Goal: Check status

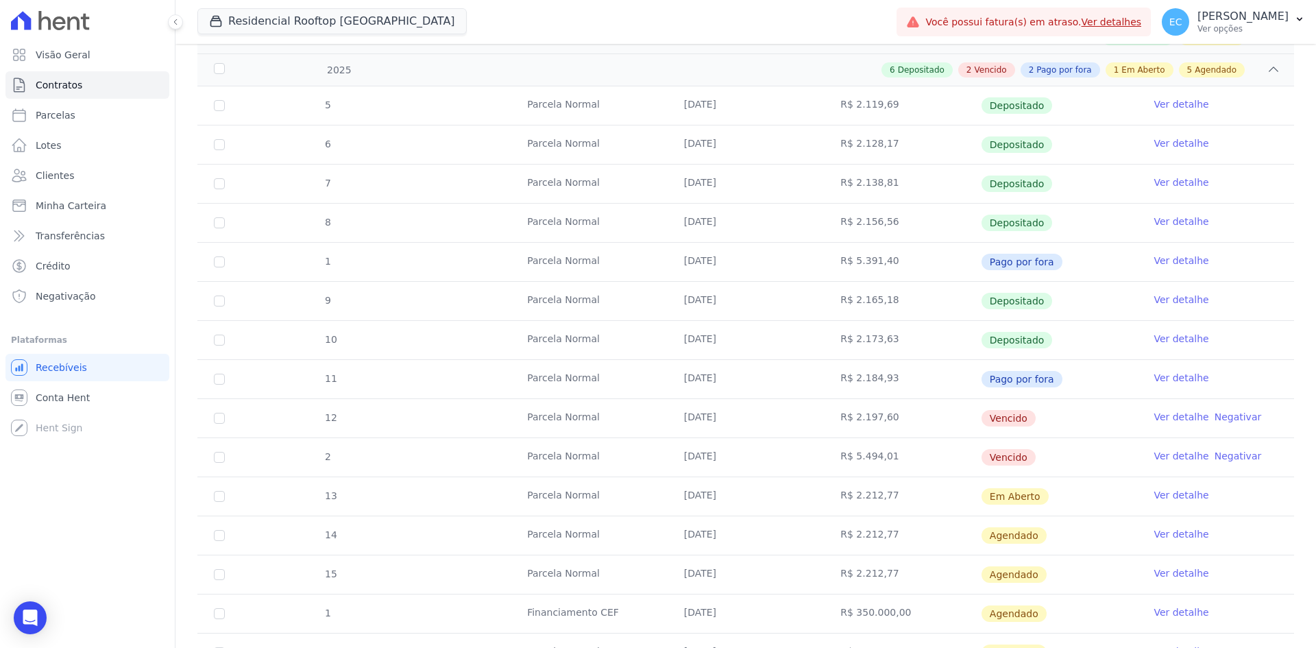
scroll to position [202, 0]
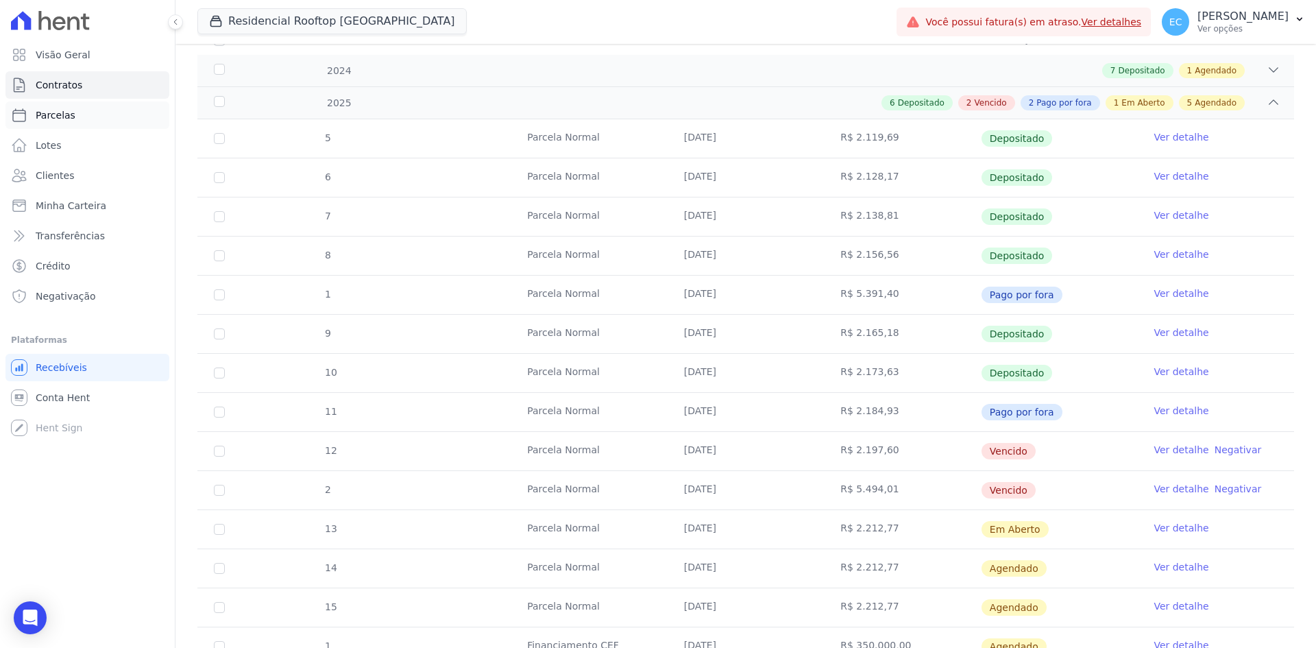
click at [86, 119] on link "Parcelas" at bounding box center [87, 114] width 164 height 27
select select
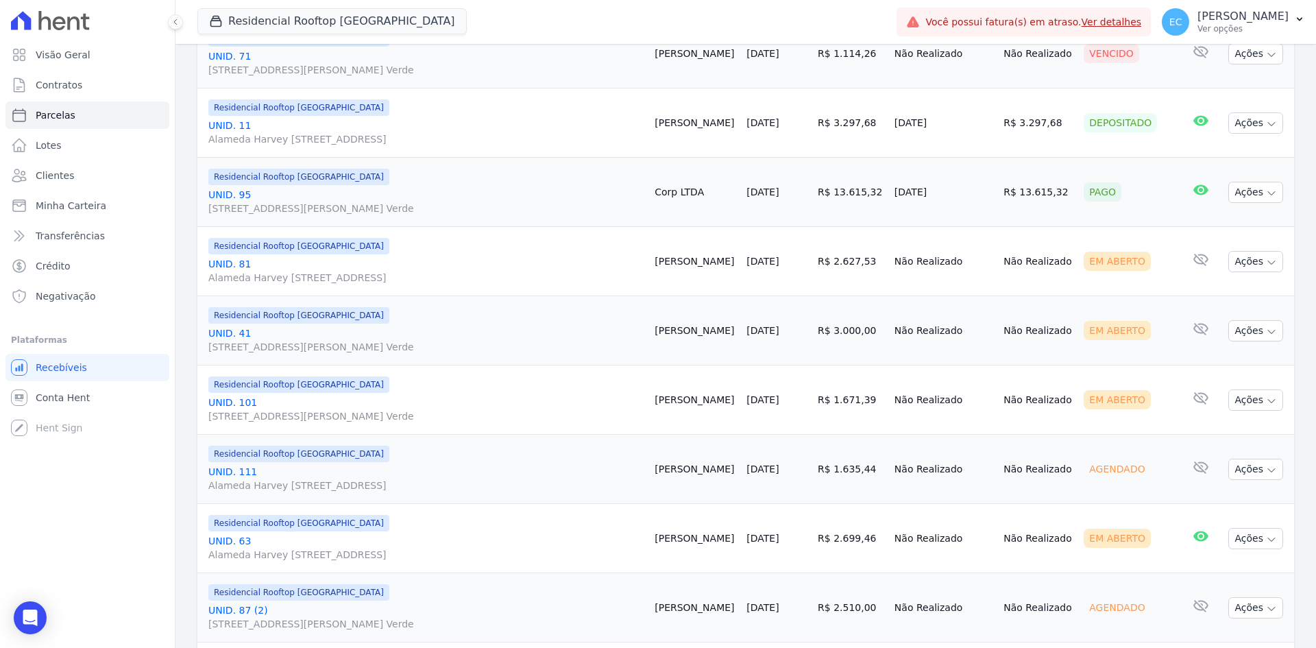
scroll to position [822, 0]
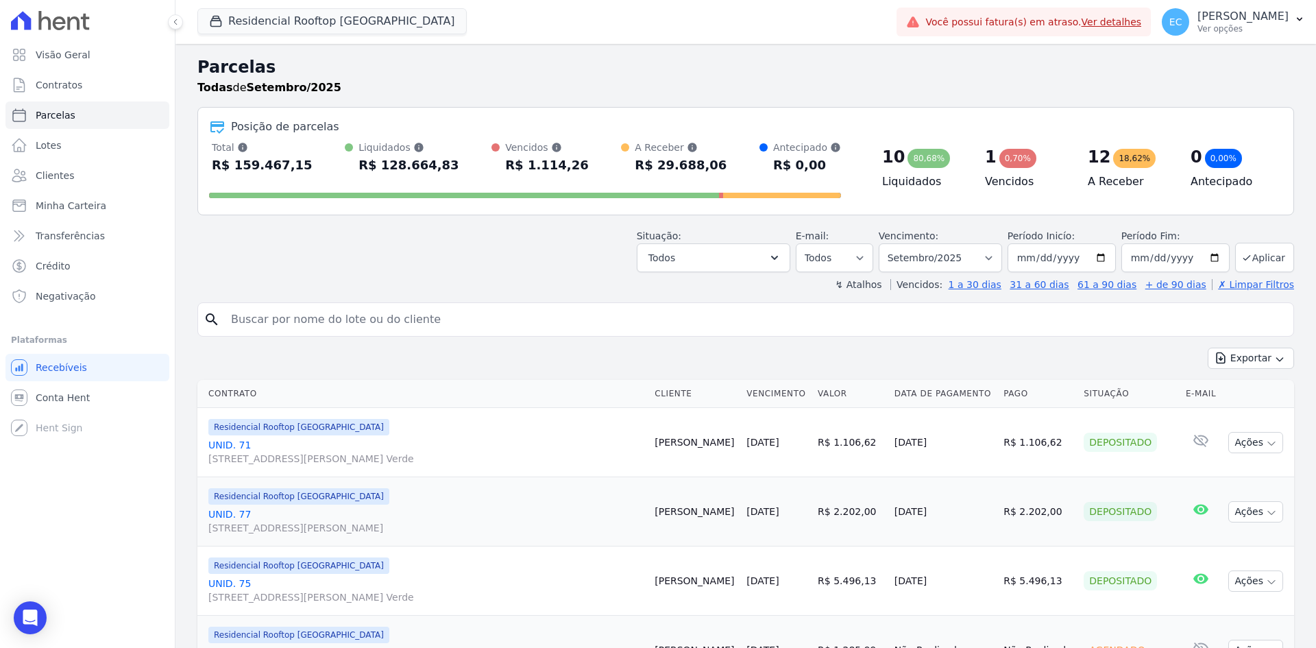
select select
click at [1142, 26] on link "Ver detalhes" at bounding box center [1111, 21] width 60 height 11
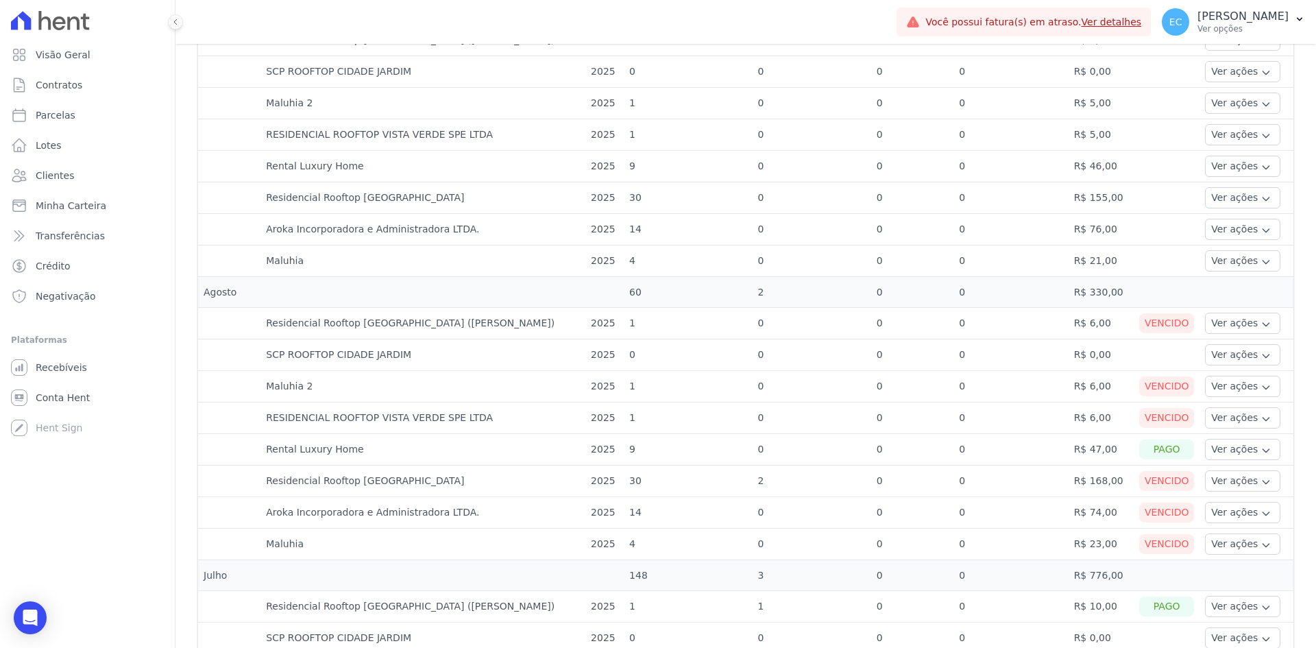
scroll to position [480, 0]
